Goal: Task Accomplishment & Management: Manage account settings

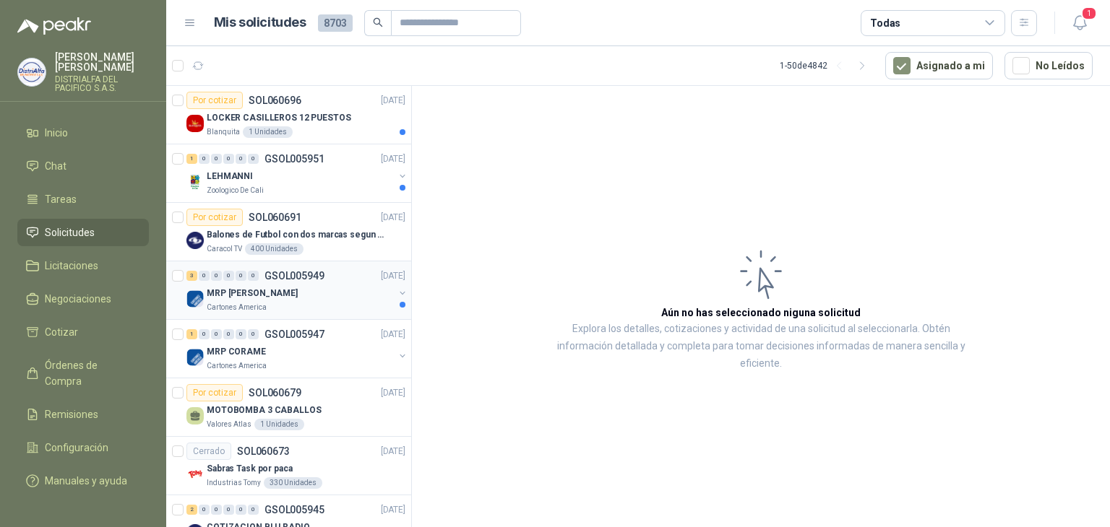
click at [350, 307] on div "Cartones America" at bounding box center [300, 308] width 187 height 12
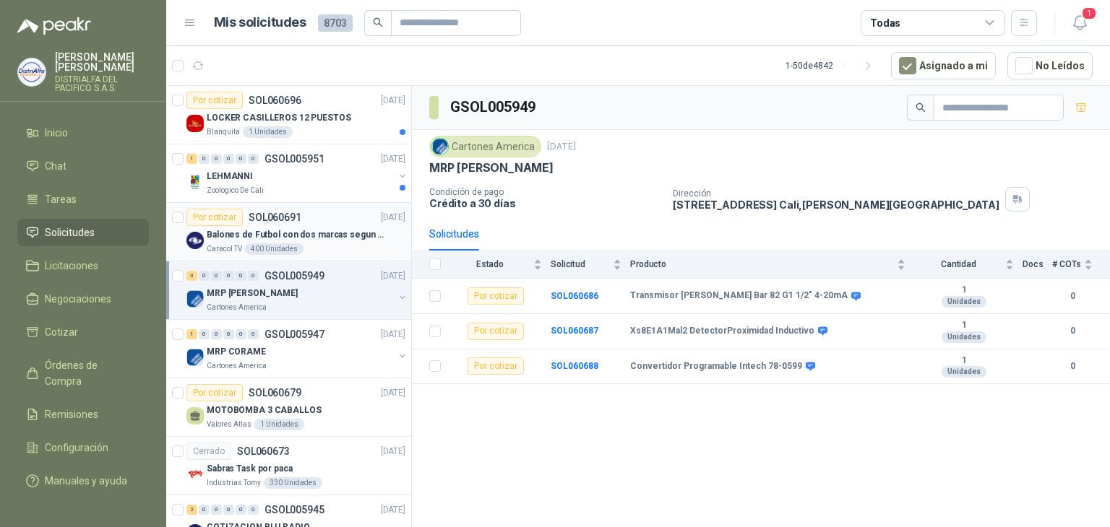
click at [324, 223] on div "Por cotizar SOL060691 [DATE]" at bounding box center [295, 217] width 219 height 17
click at [340, 178] on div "LEHMANNI" at bounding box center [300, 176] width 187 height 17
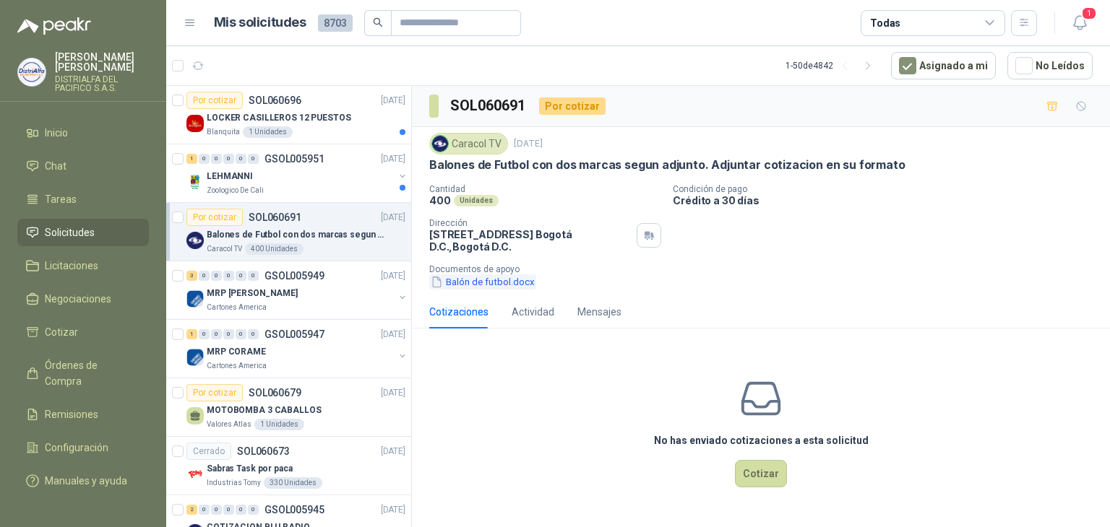
click at [520, 287] on button "Balón de futbol.docx" at bounding box center [482, 282] width 107 height 15
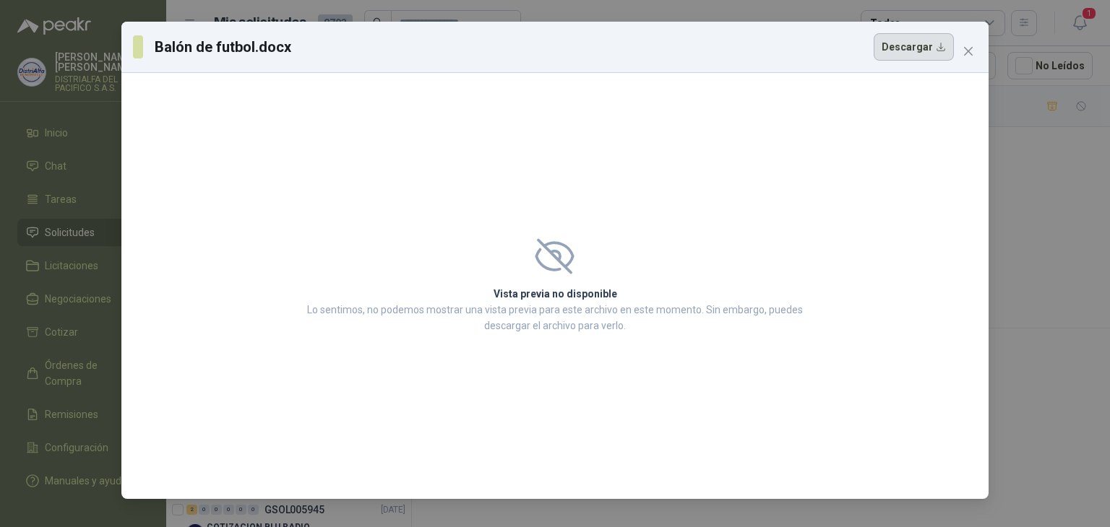
click at [930, 54] on button "Descargar" at bounding box center [914, 46] width 80 height 27
click at [962, 51] on icon "close" at bounding box center [968, 52] width 12 height 12
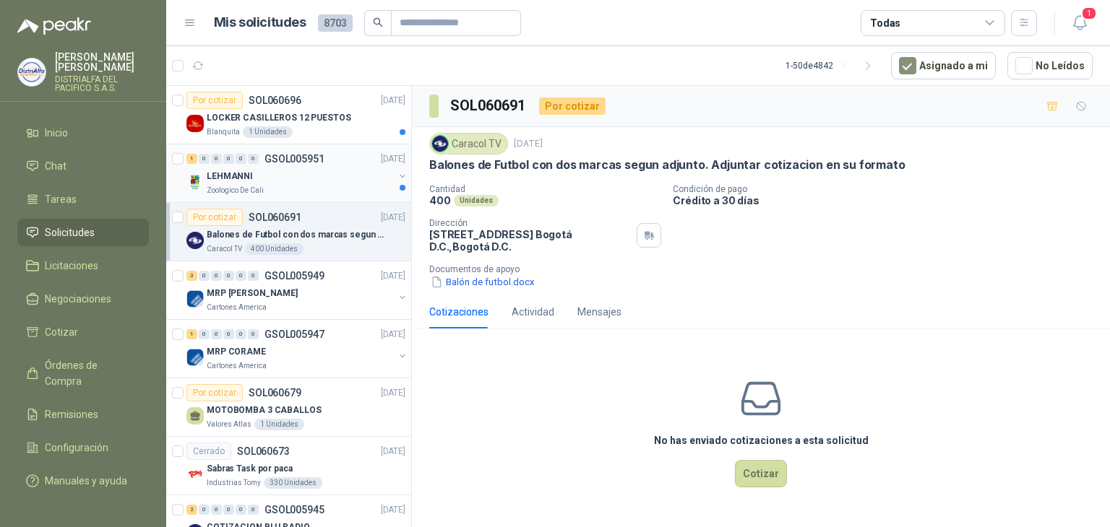
click at [324, 170] on div "LEHMANNI" at bounding box center [300, 176] width 187 height 17
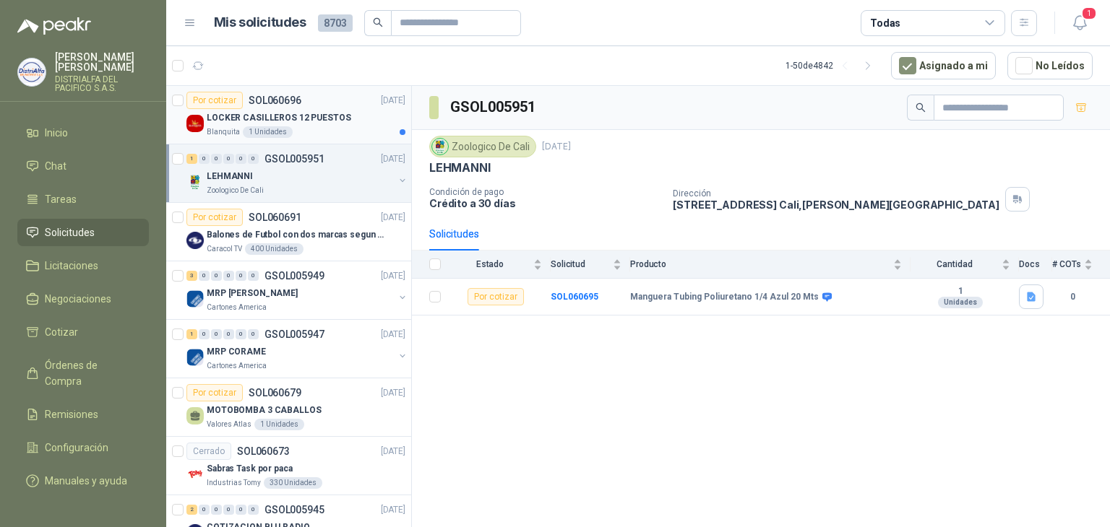
click at [326, 102] on div "Por cotizar SOL060696 [DATE]" at bounding box center [295, 100] width 219 height 17
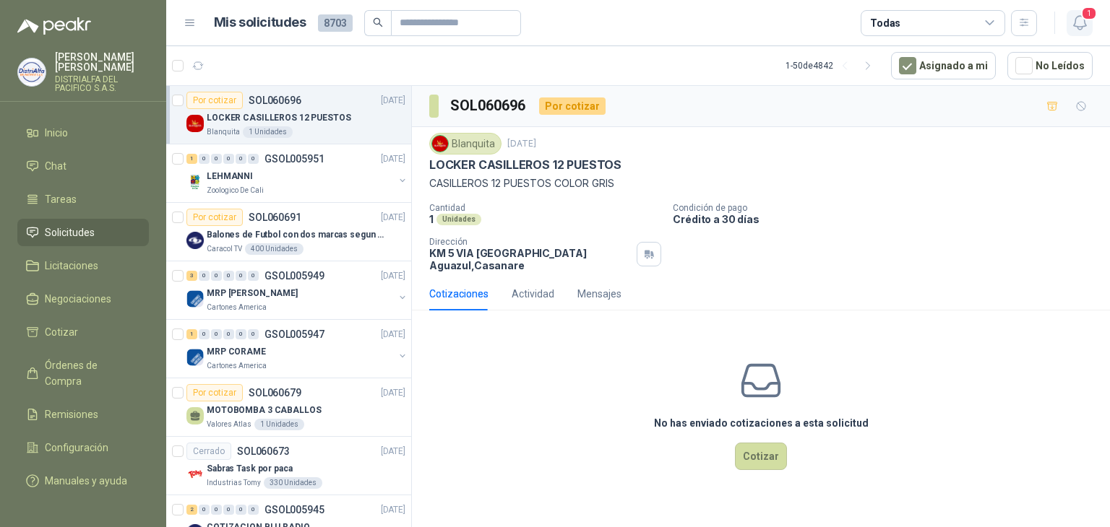
click at [1083, 24] on icon "button" at bounding box center [1080, 23] width 18 height 18
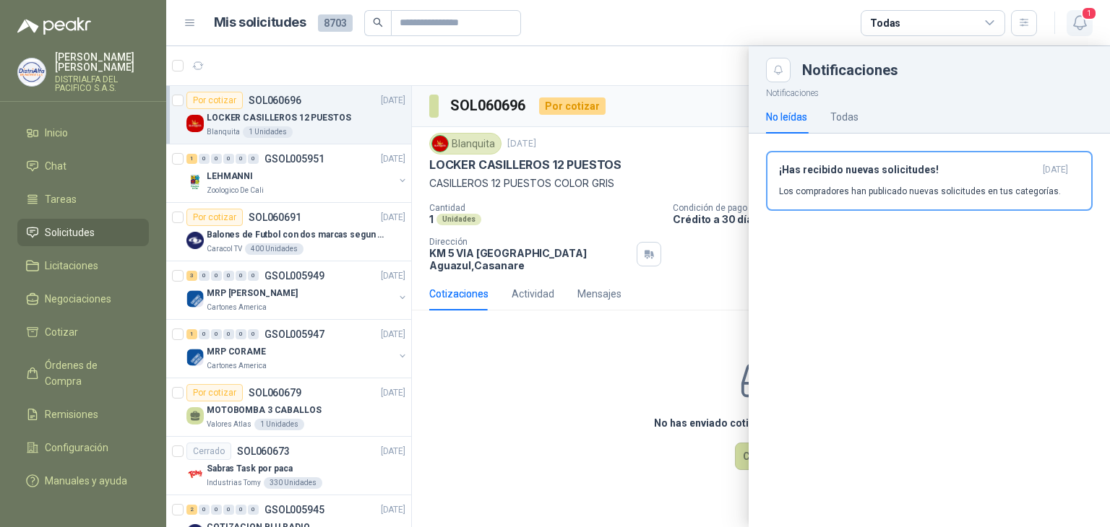
click at [1082, 24] on icon "button" at bounding box center [1080, 23] width 18 height 18
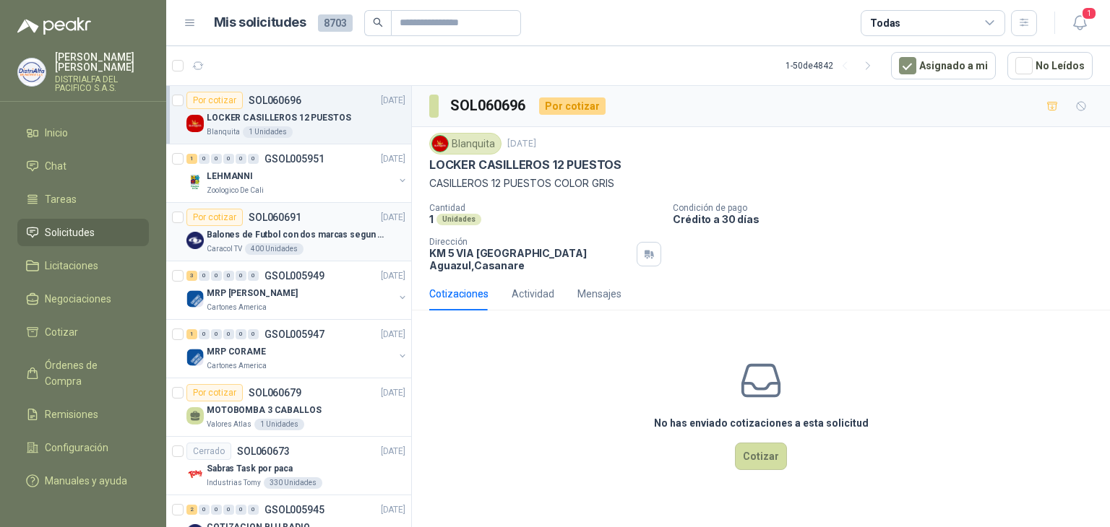
click at [301, 252] on div "Caracol TV 400 Unidades" at bounding box center [306, 250] width 199 height 12
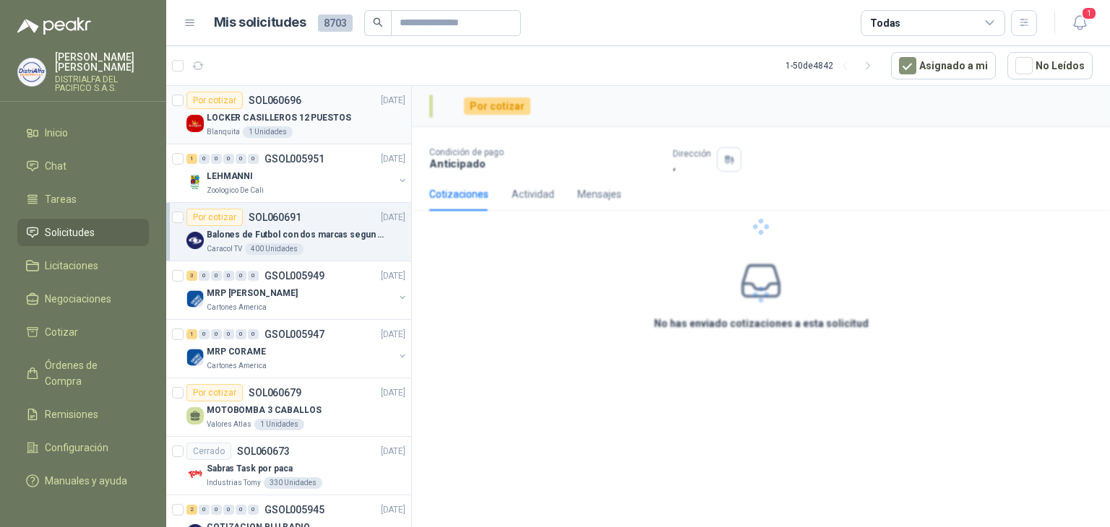
click at [292, 129] on div "Blanquita 1 Unidades" at bounding box center [306, 132] width 199 height 12
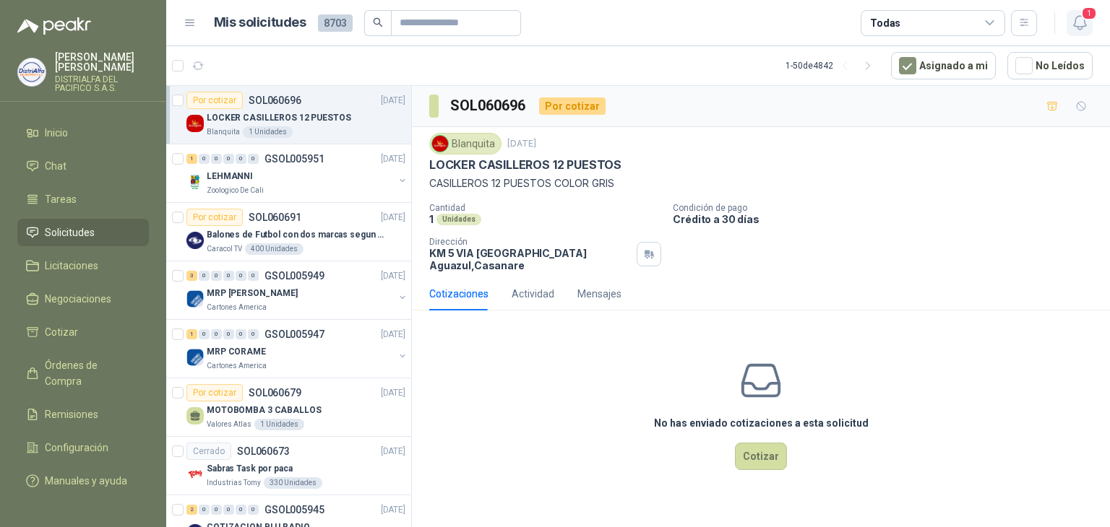
click at [1089, 26] on button "1" at bounding box center [1079, 23] width 26 height 26
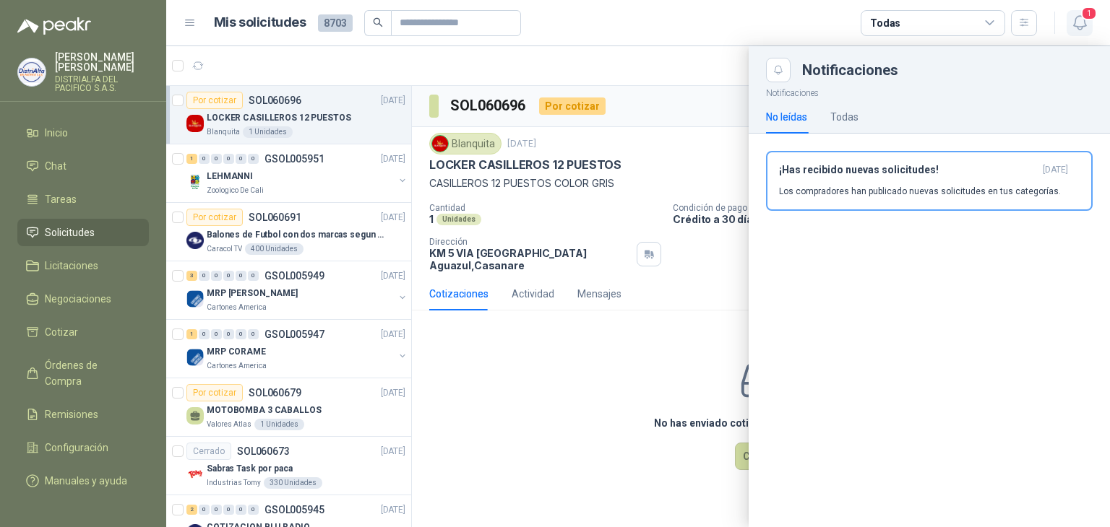
click at [1088, 27] on icon "button" at bounding box center [1080, 23] width 18 height 18
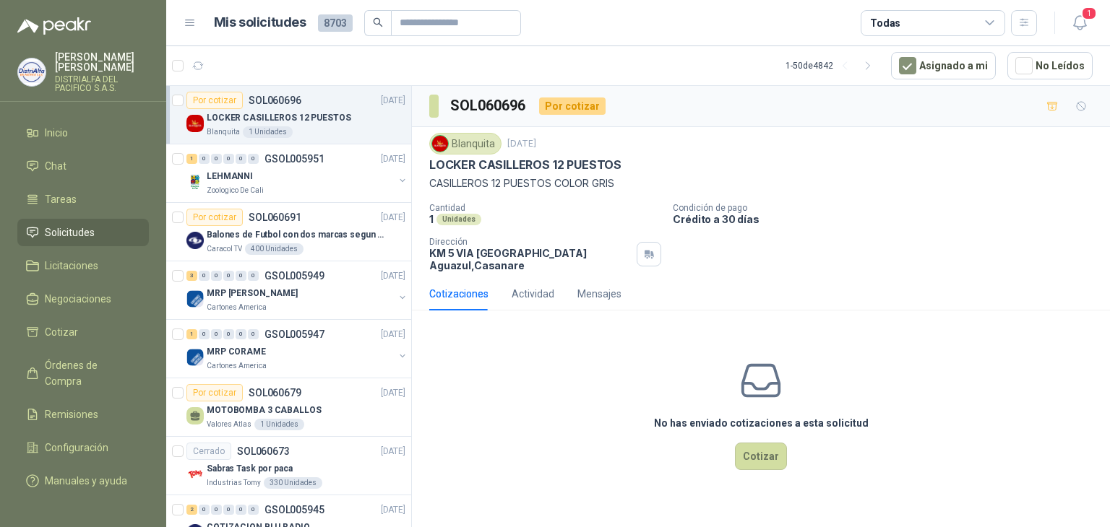
click at [1090, 35] on header "Mis solicitudes 8703 Todas 1" at bounding box center [638, 23] width 944 height 46
click at [1087, 22] on icon "button" at bounding box center [1080, 23] width 18 height 18
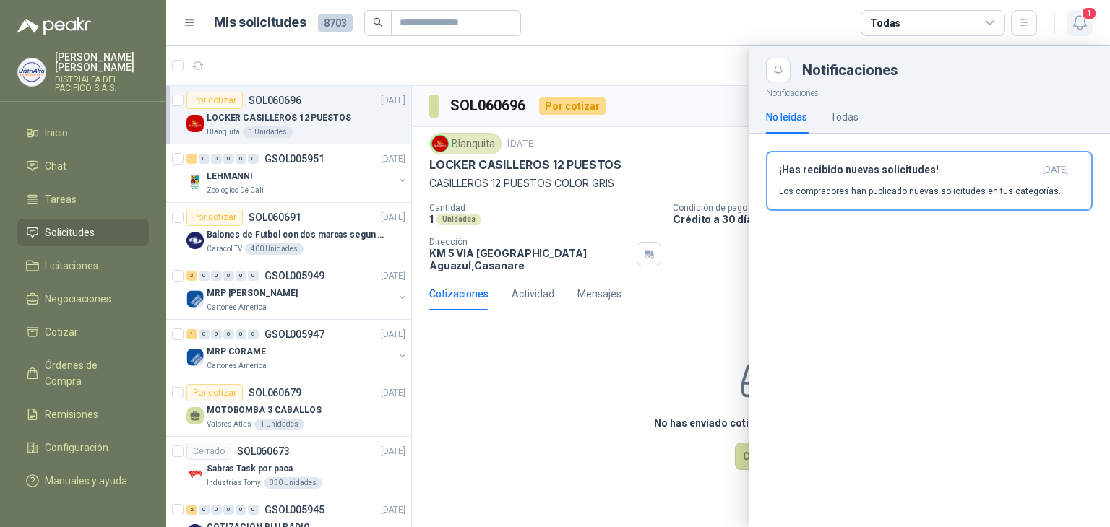
click at [1087, 22] on icon "button" at bounding box center [1080, 23] width 18 height 18
